Goal: Task Accomplishment & Management: Manage account settings

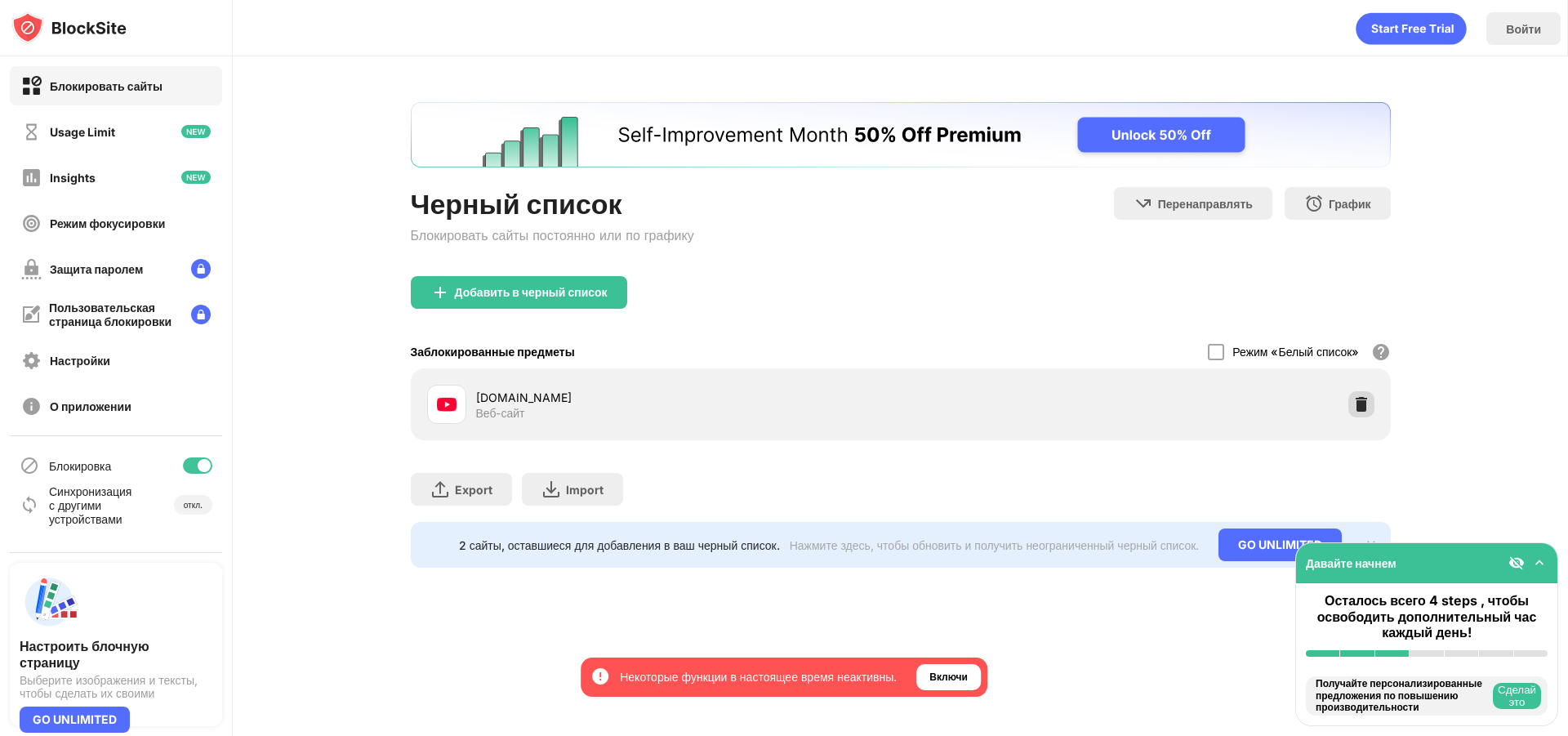
click at [1360, 410] on div at bounding box center [1360, 404] width 26 height 26
